Goal: Task Accomplishment & Management: Manage account settings

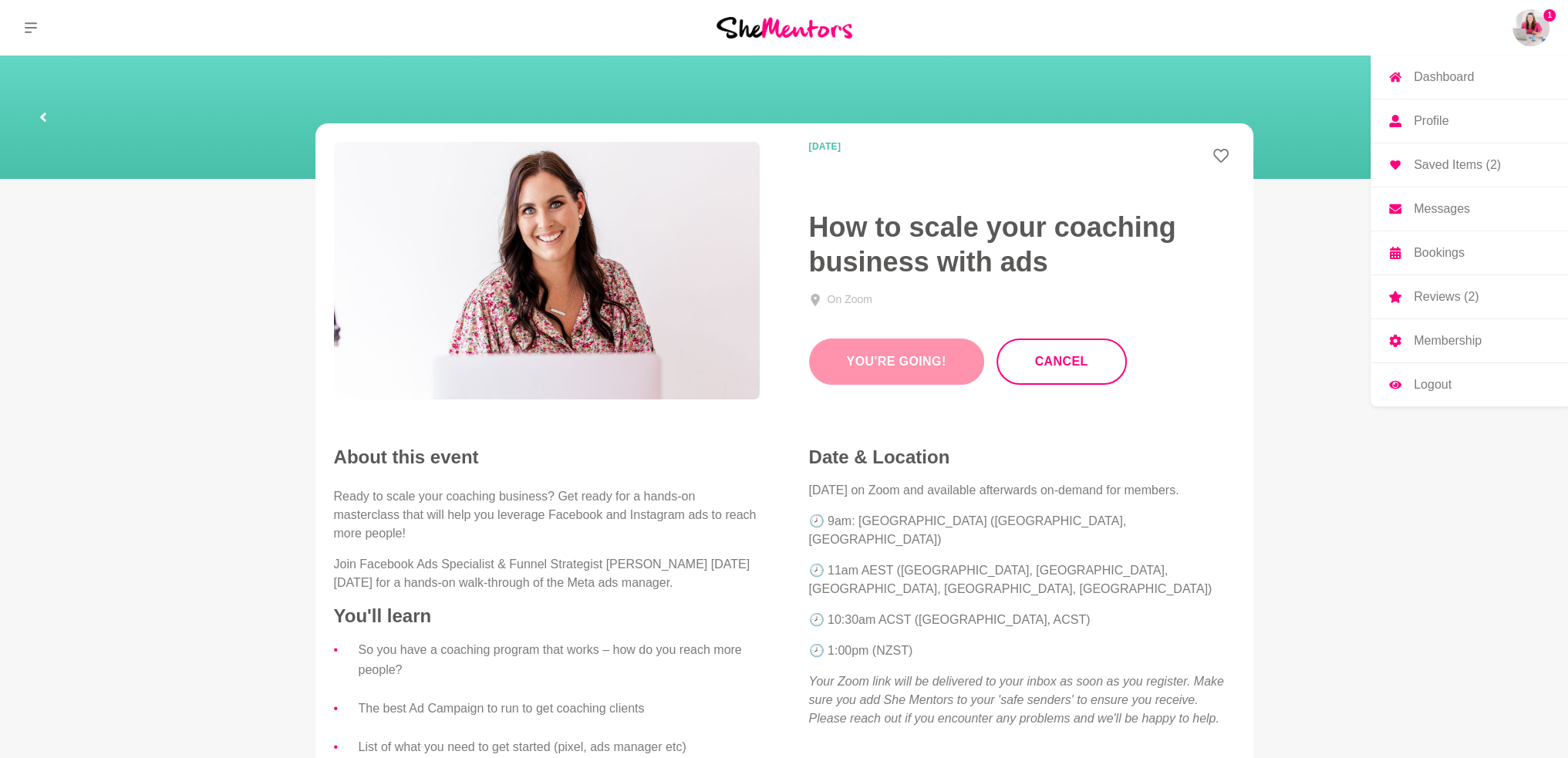
click at [1527, 30] on img at bounding box center [1530, 28] width 37 height 37
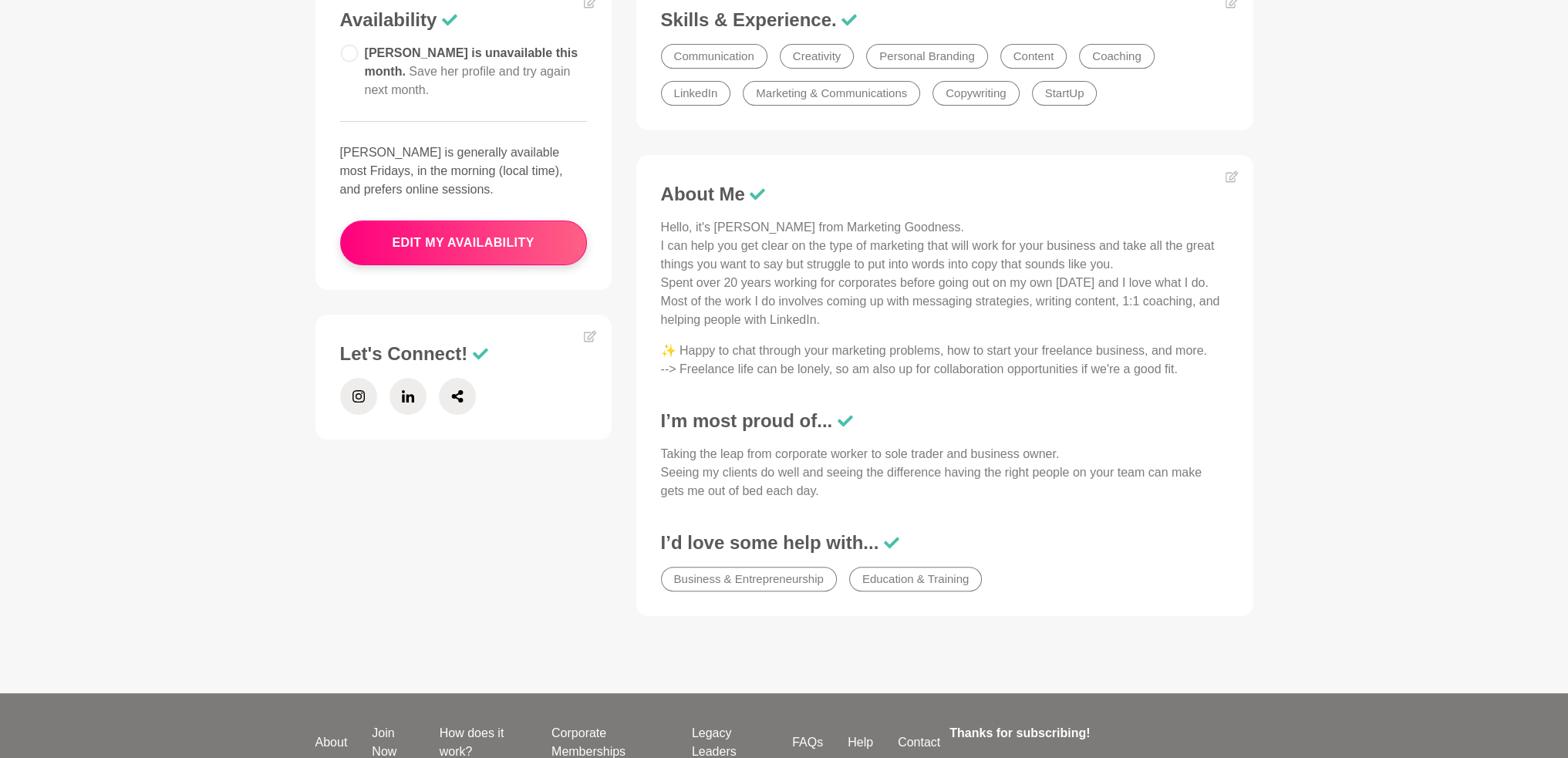
scroll to position [463, 0]
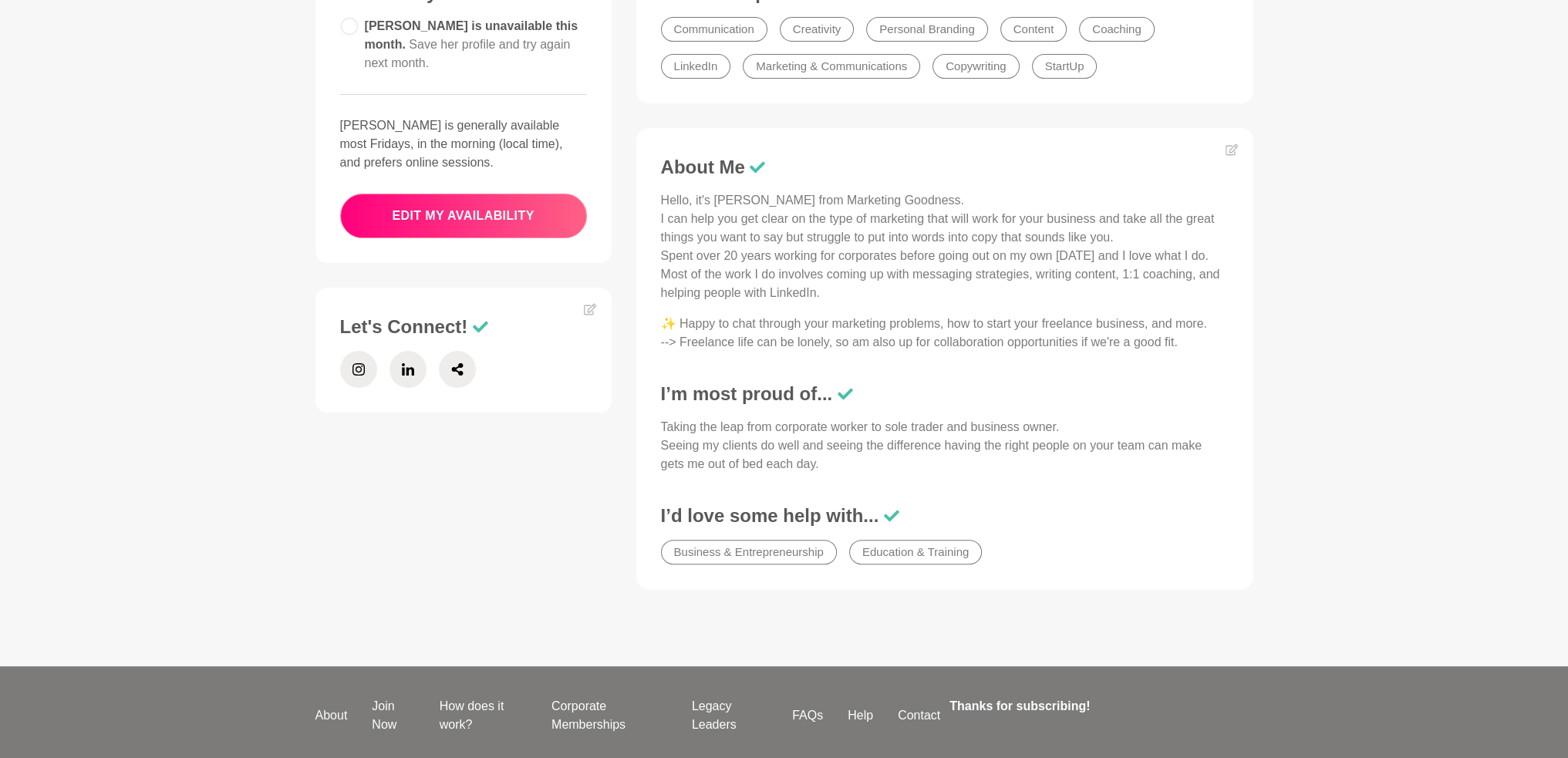
click at [477, 219] on button "edit my availability" at bounding box center [463, 216] width 247 height 45
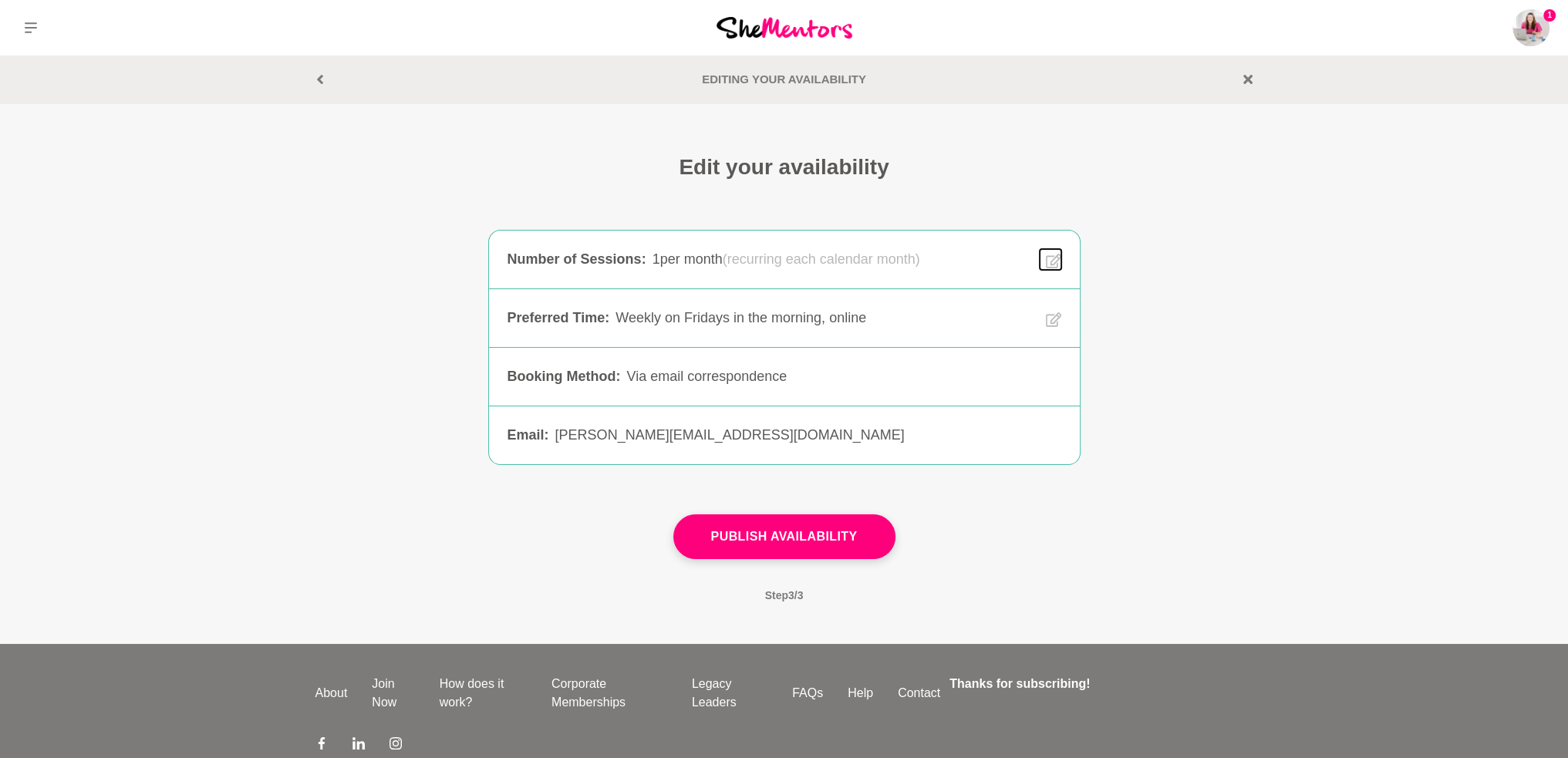
click at [1049, 258] on icon at bounding box center [1054, 261] width 16 height 17
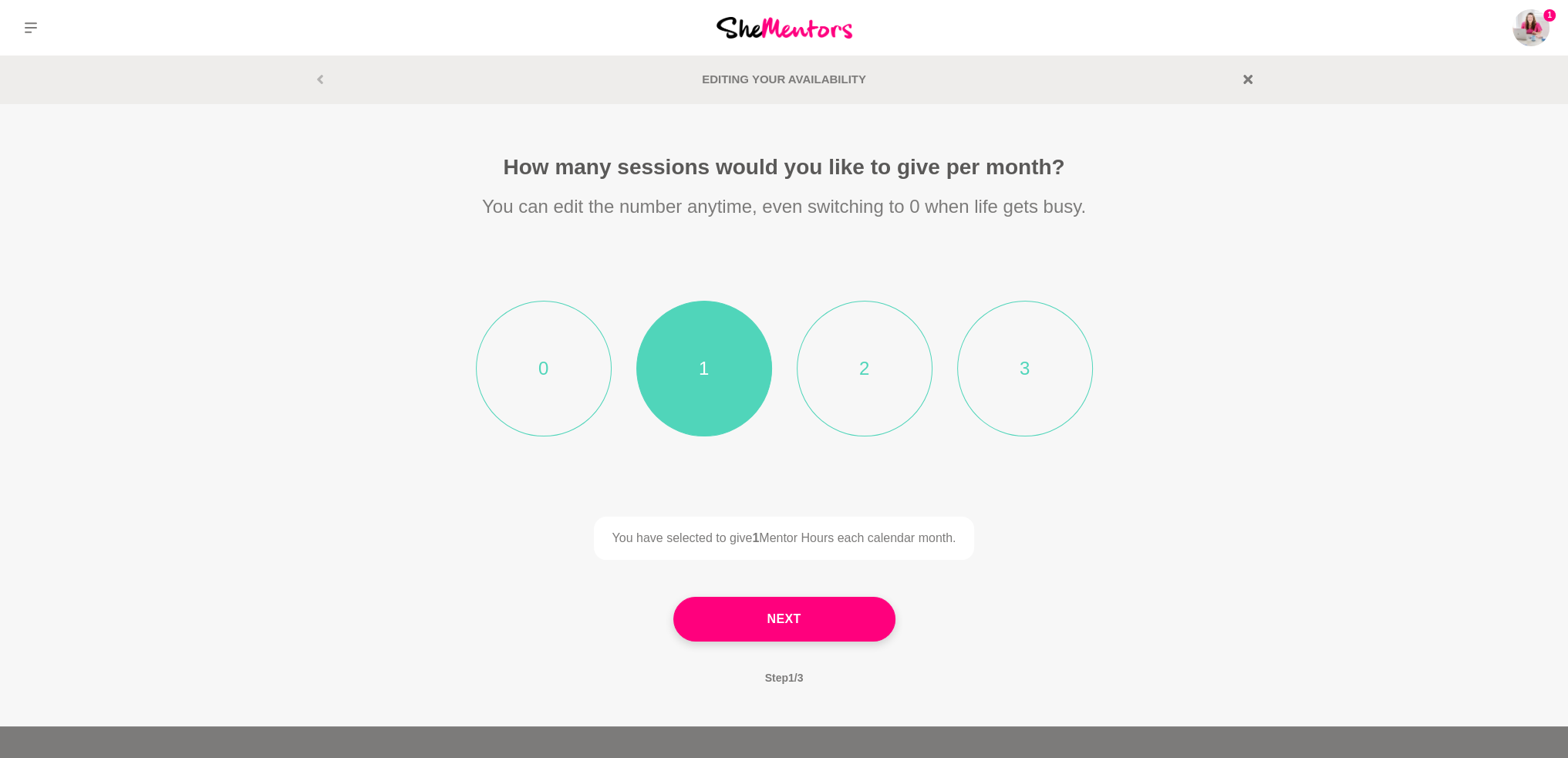
click at [1142, 199] on p "You can edit the number anytime, even switching to 0 when life gets busy." at bounding box center [784, 207] width 740 height 28
click at [1247, 77] on icon at bounding box center [1248, 79] width 10 height 10
